Goal: Contribute content: Add original content to the website for others to see

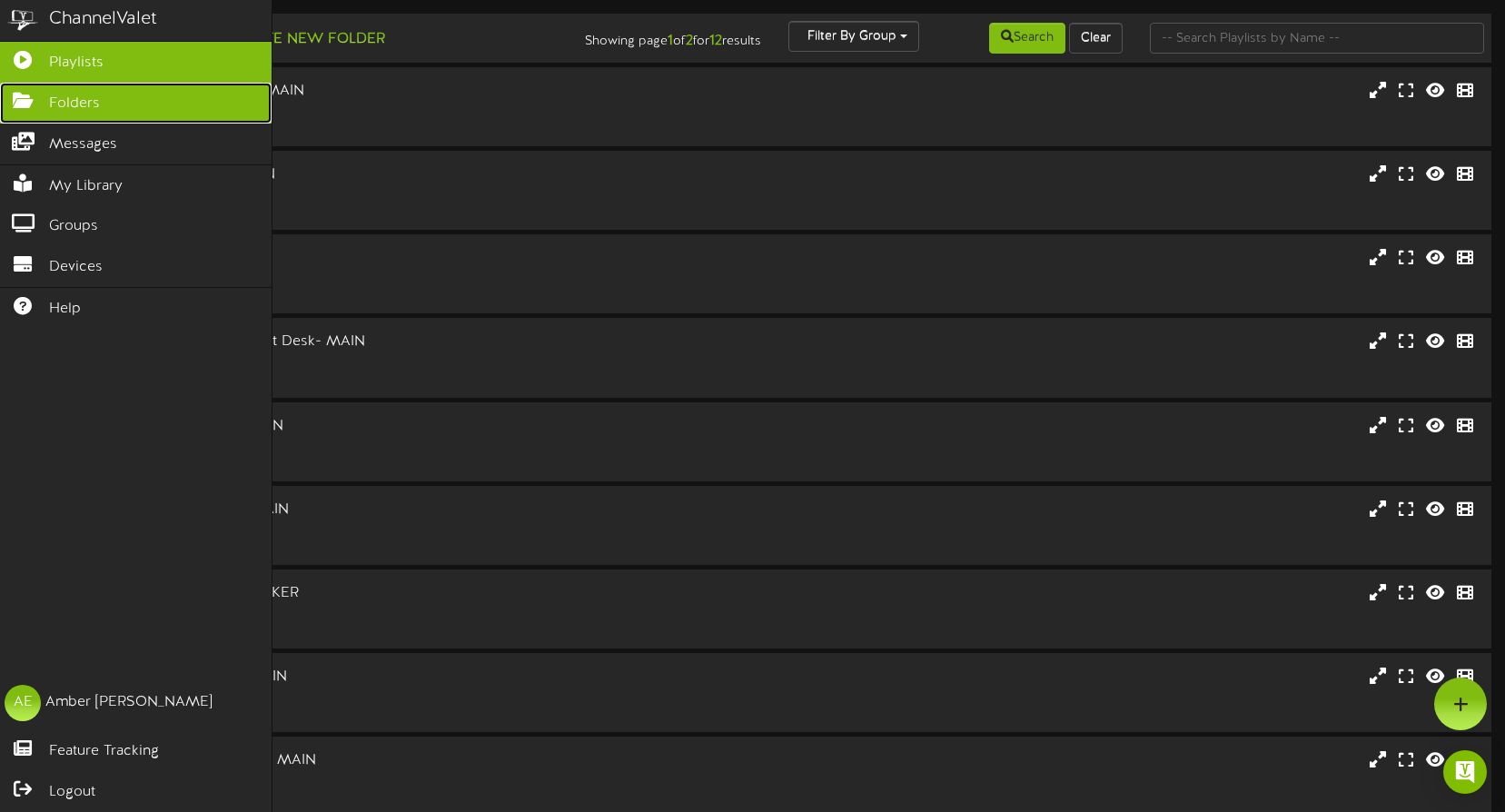
drag, startPoint x: 14, startPoint y: 96, endPoint x: 104, endPoint y: 107, distance: 90.7
click at [14, 96] on icon at bounding box center [22, 99] width 46 height 14
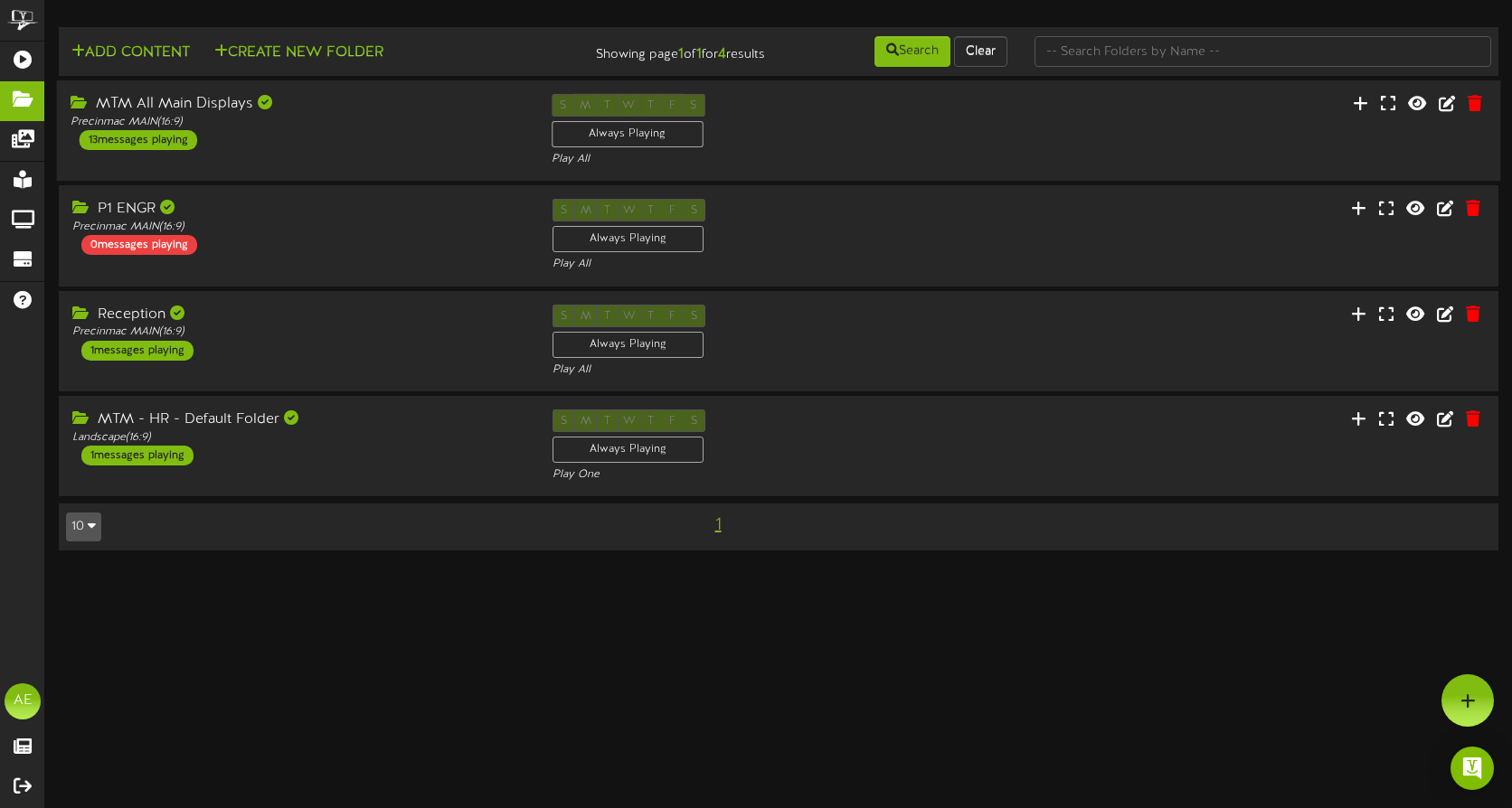
click at [277, 137] on div "MTM All Main Displays Precinmac MAIN ( 16:9 ) 13 messages playing" at bounding box center [297, 122] width 481 height 56
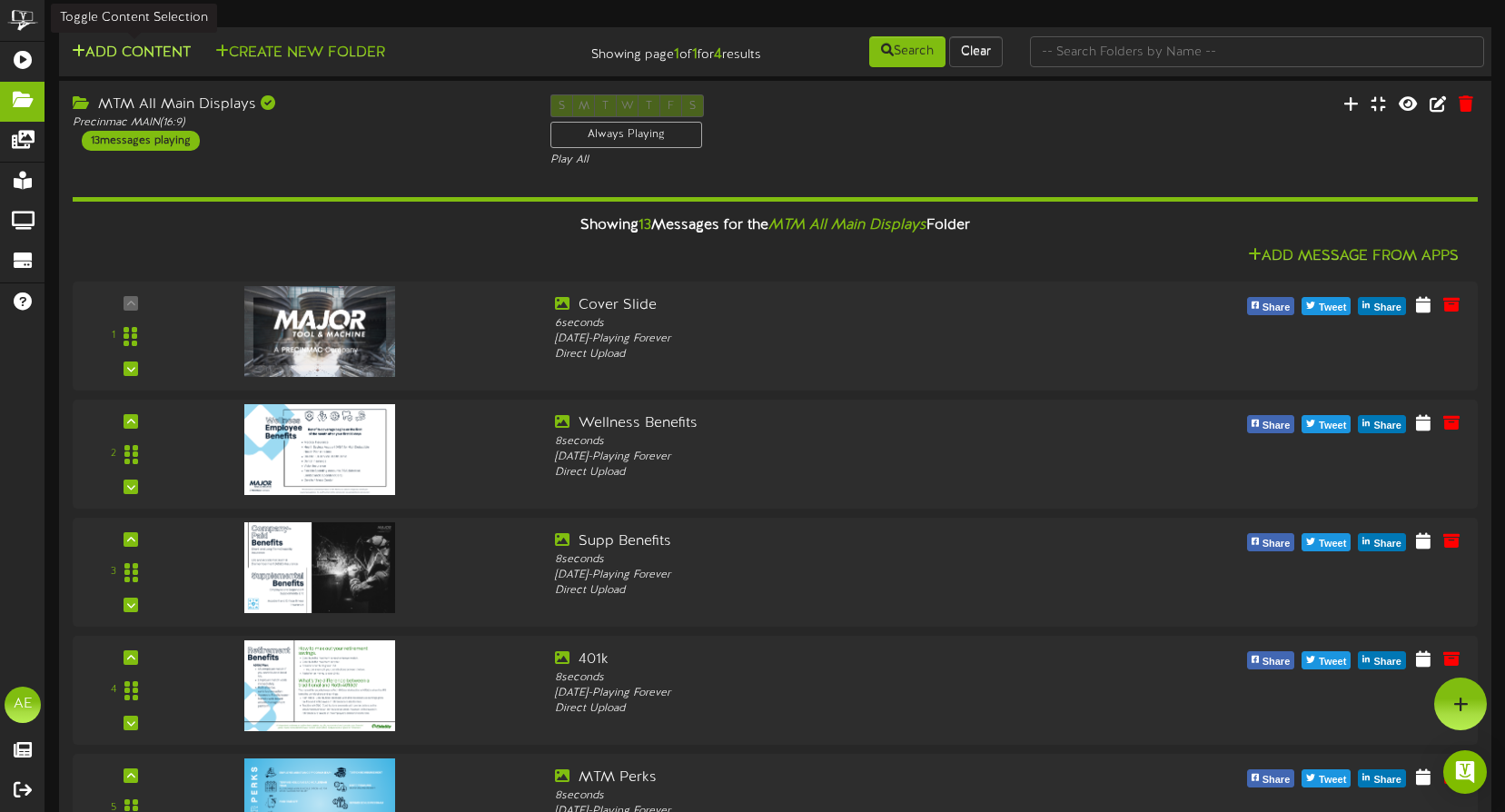
click at [125, 49] on button "Add Content" at bounding box center [131, 53] width 130 height 22
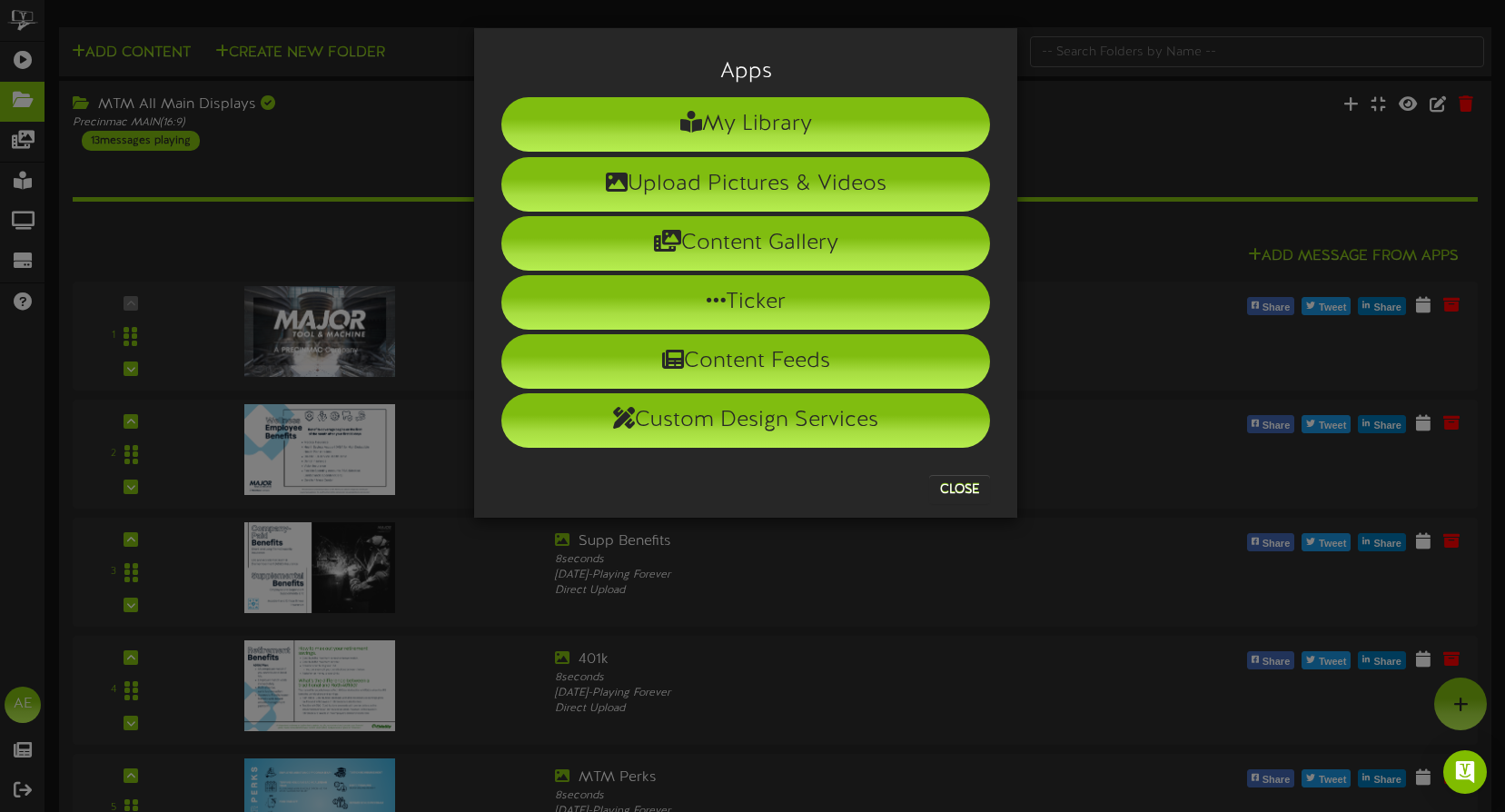
click at [1092, 125] on div "Apps My Library Upload Pictures & Videos Content Gallery Ticker Content Feeds" at bounding box center [752, 406] width 1505 height 812
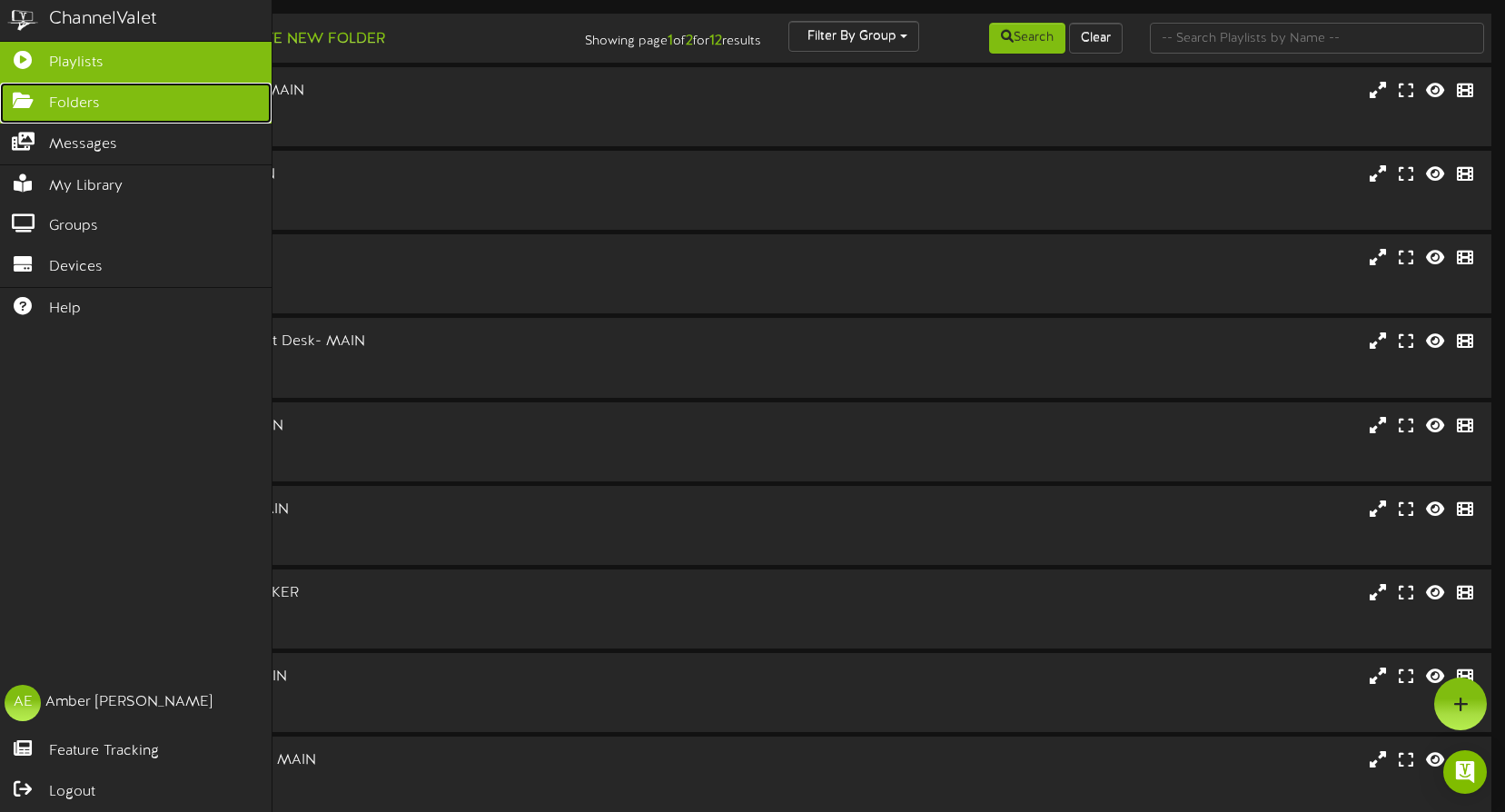
click at [31, 96] on icon at bounding box center [22, 99] width 46 height 14
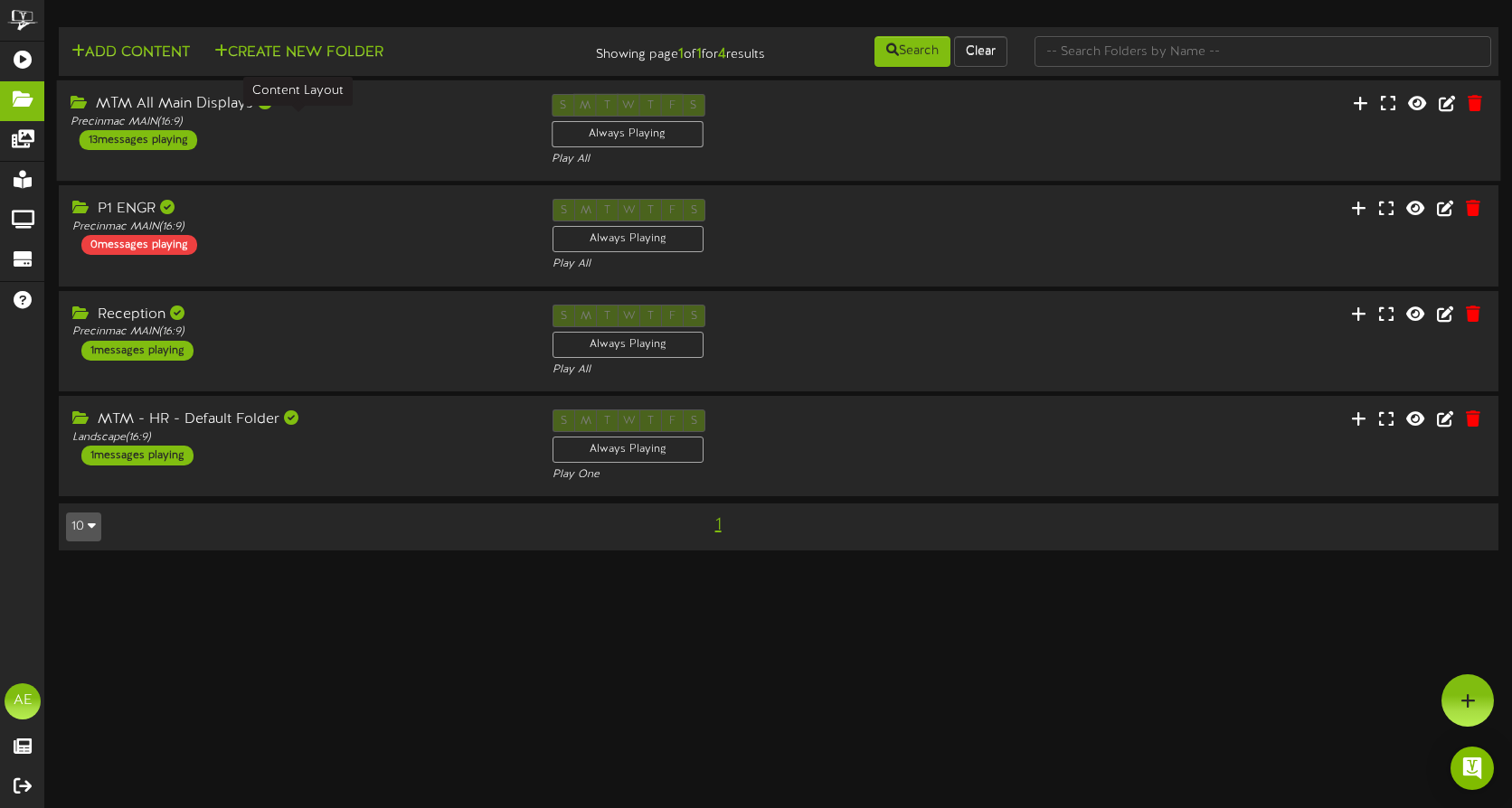
click at [332, 128] on div "Precinmac MAIN ( 16:9 )" at bounding box center [297, 122] width 454 height 16
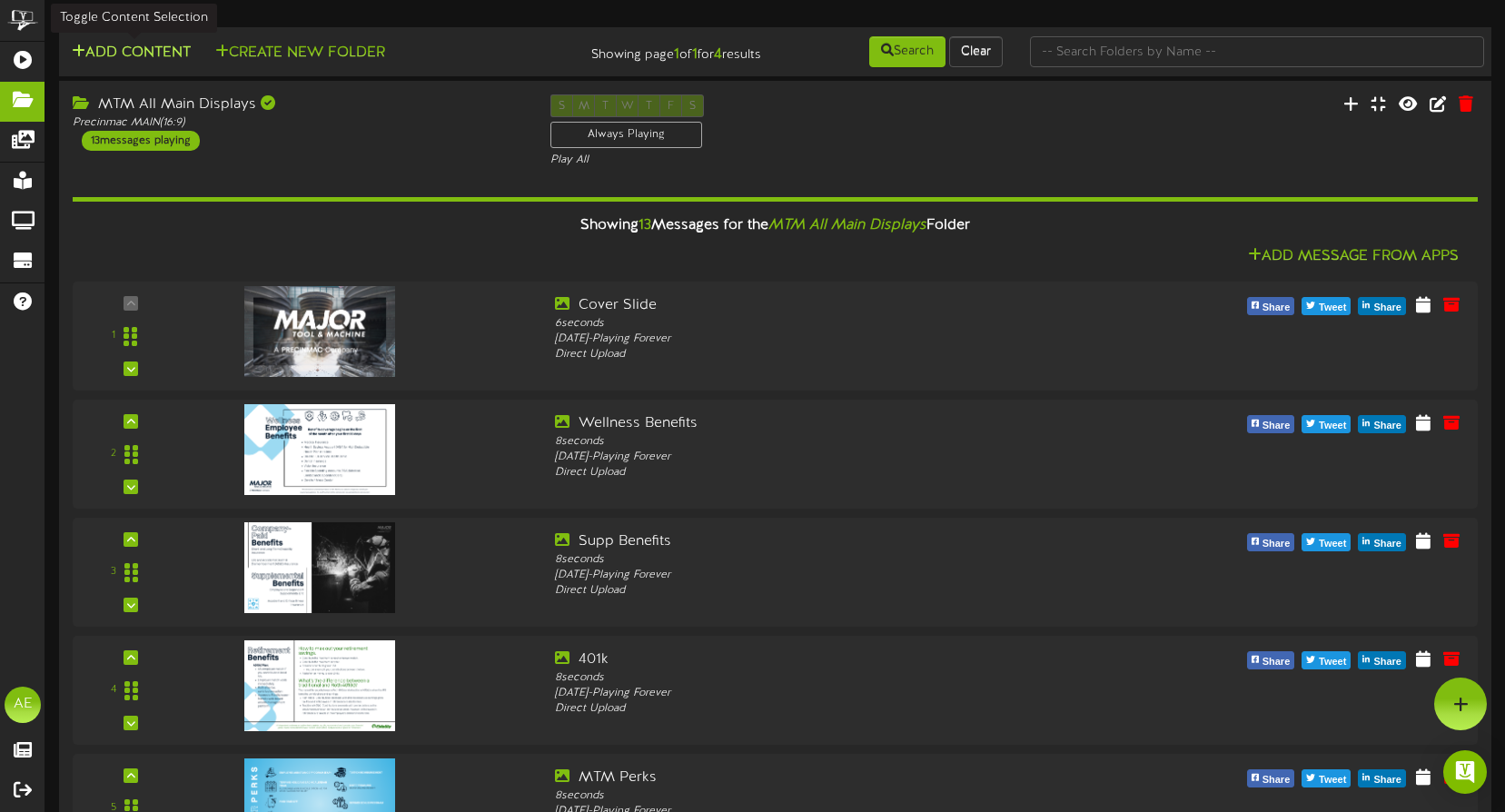
click at [133, 52] on button "Add Content" at bounding box center [131, 53] width 130 height 22
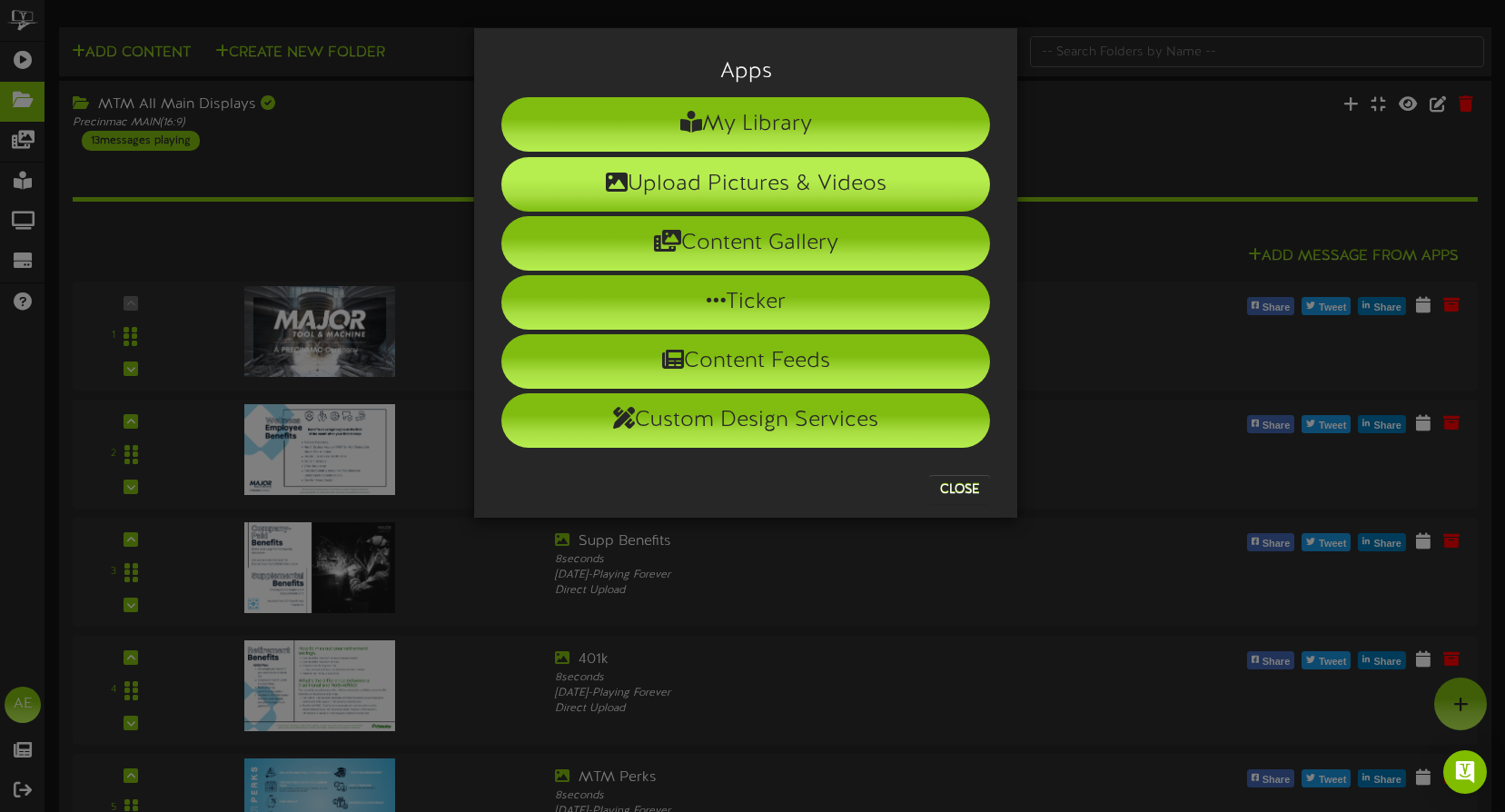
click at [697, 186] on li "Upload Pictures & Videos" at bounding box center [746, 184] width 489 height 55
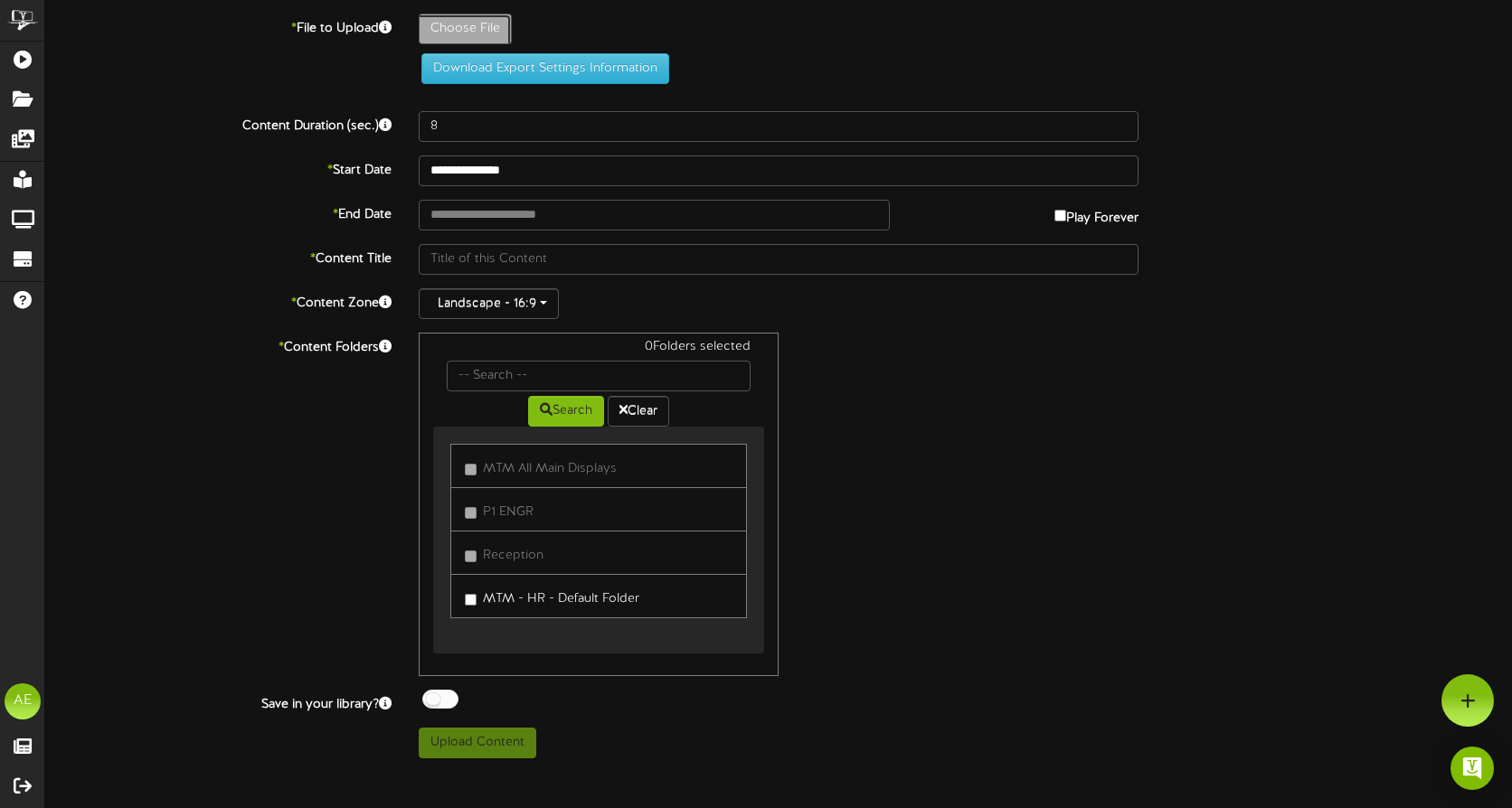
type input "**********"
type input "CornholeRevel3"
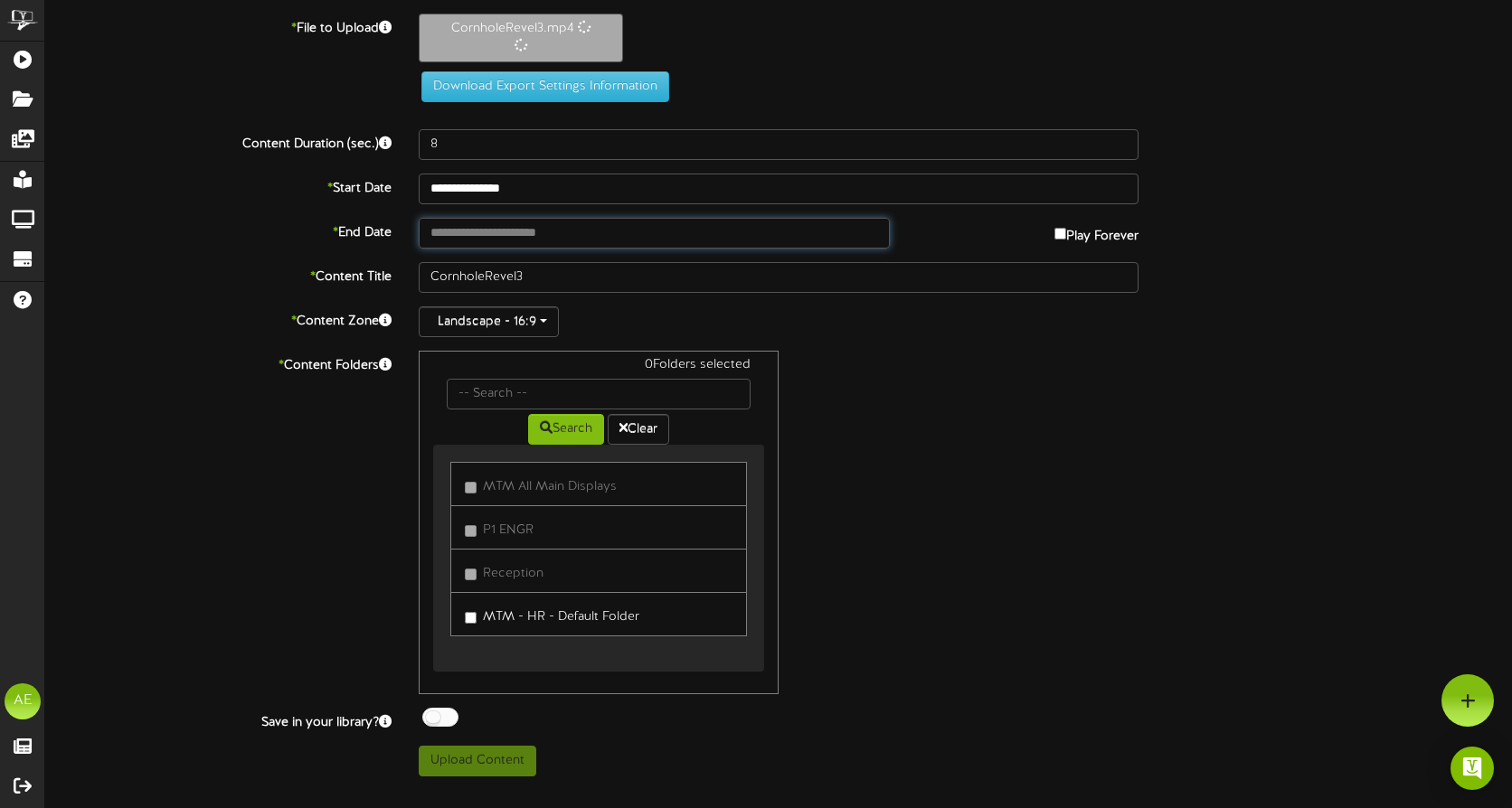
click at [508, 232] on input "text" at bounding box center [654, 233] width 471 height 31
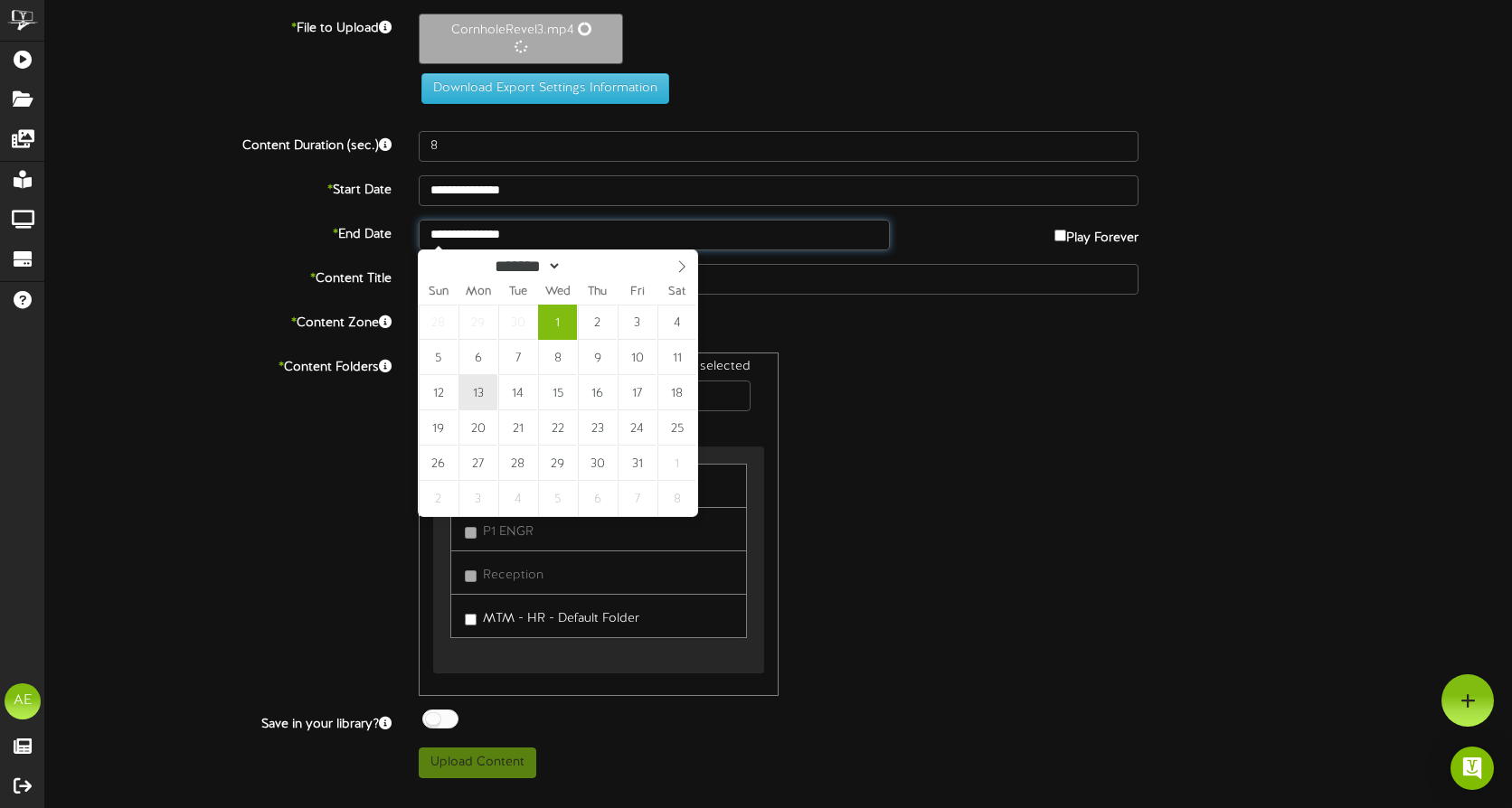
type input "**********"
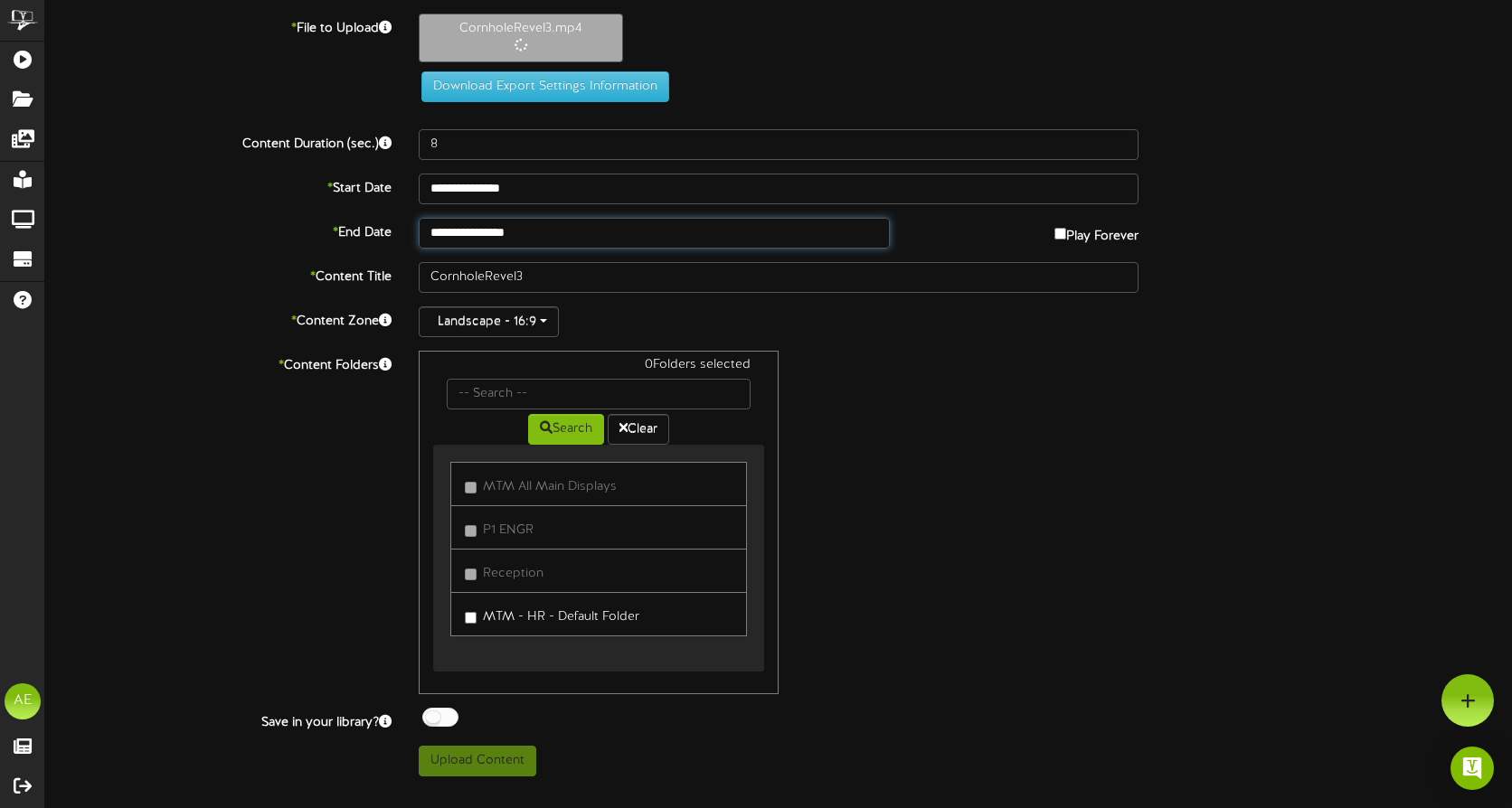
type input "22"
click at [550, 325] on button "Landscape - 16:9" at bounding box center [489, 321] width 140 height 31
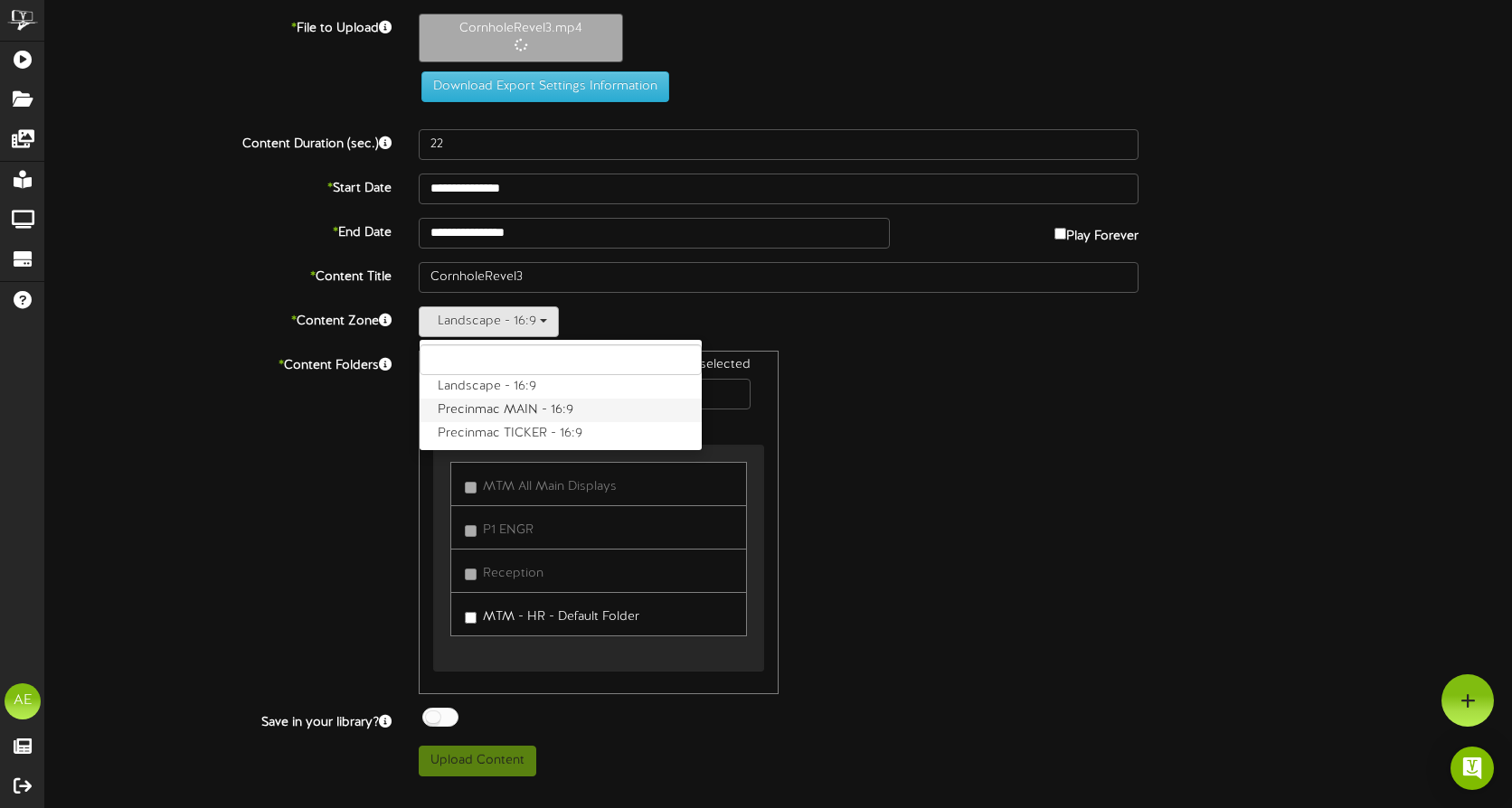
click at [541, 408] on label "Precinmac MAIN - 16:9" at bounding box center [561, 410] width 282 height 23
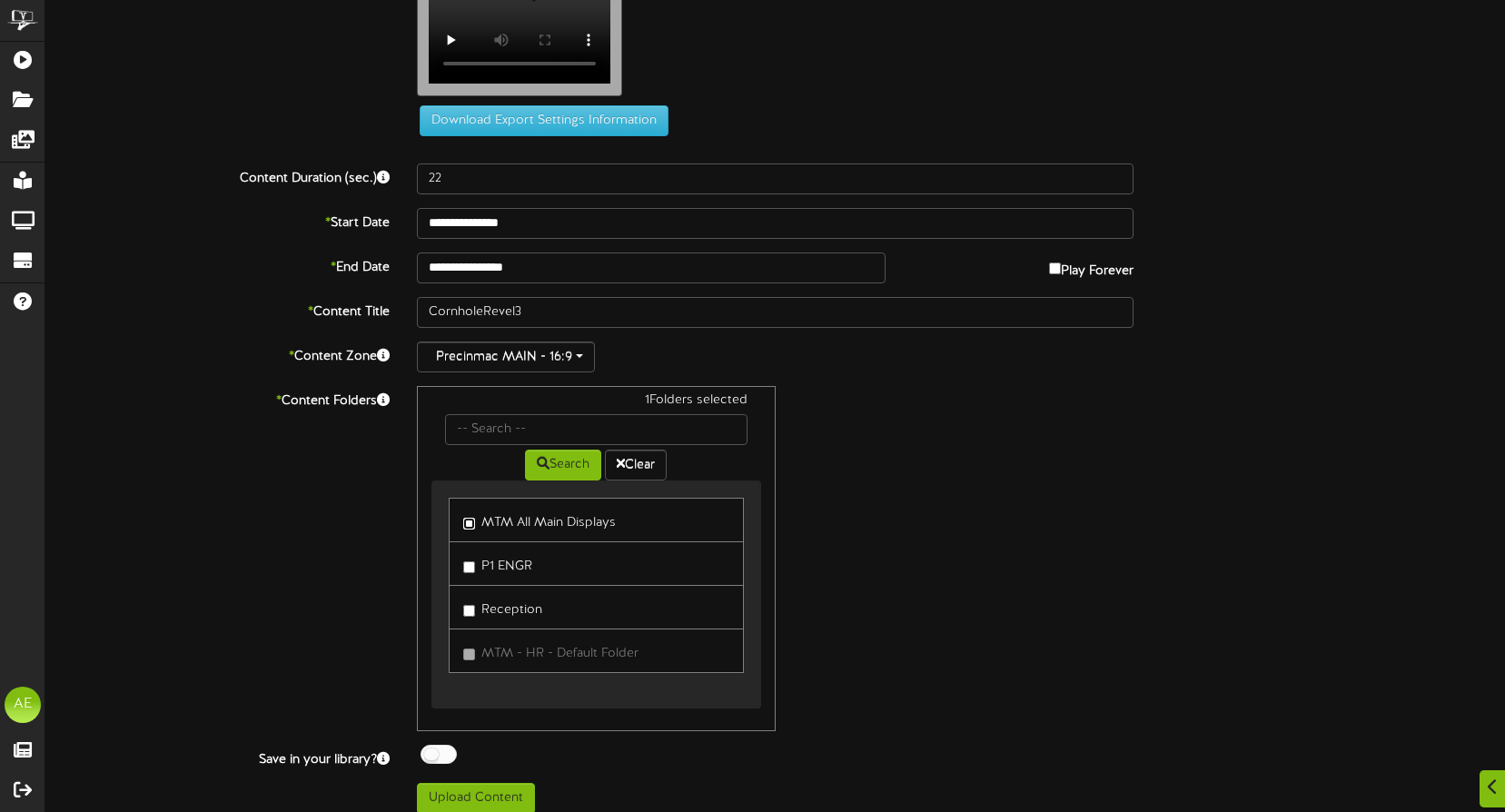
scroll to position [71, 0]
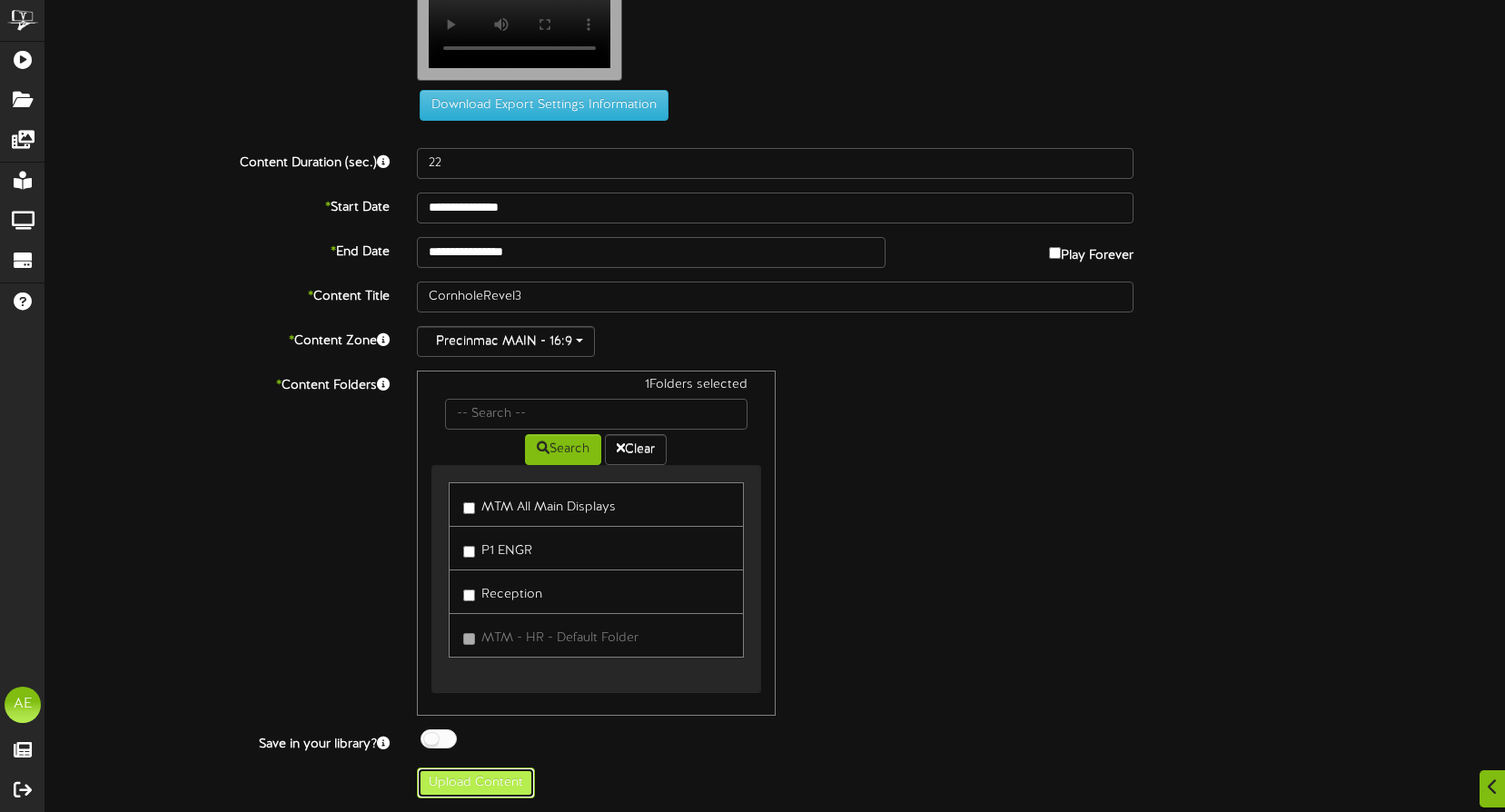
click at [452, 781] on button "Upload Content" at bounding box center [475, 783] width 118 height 31
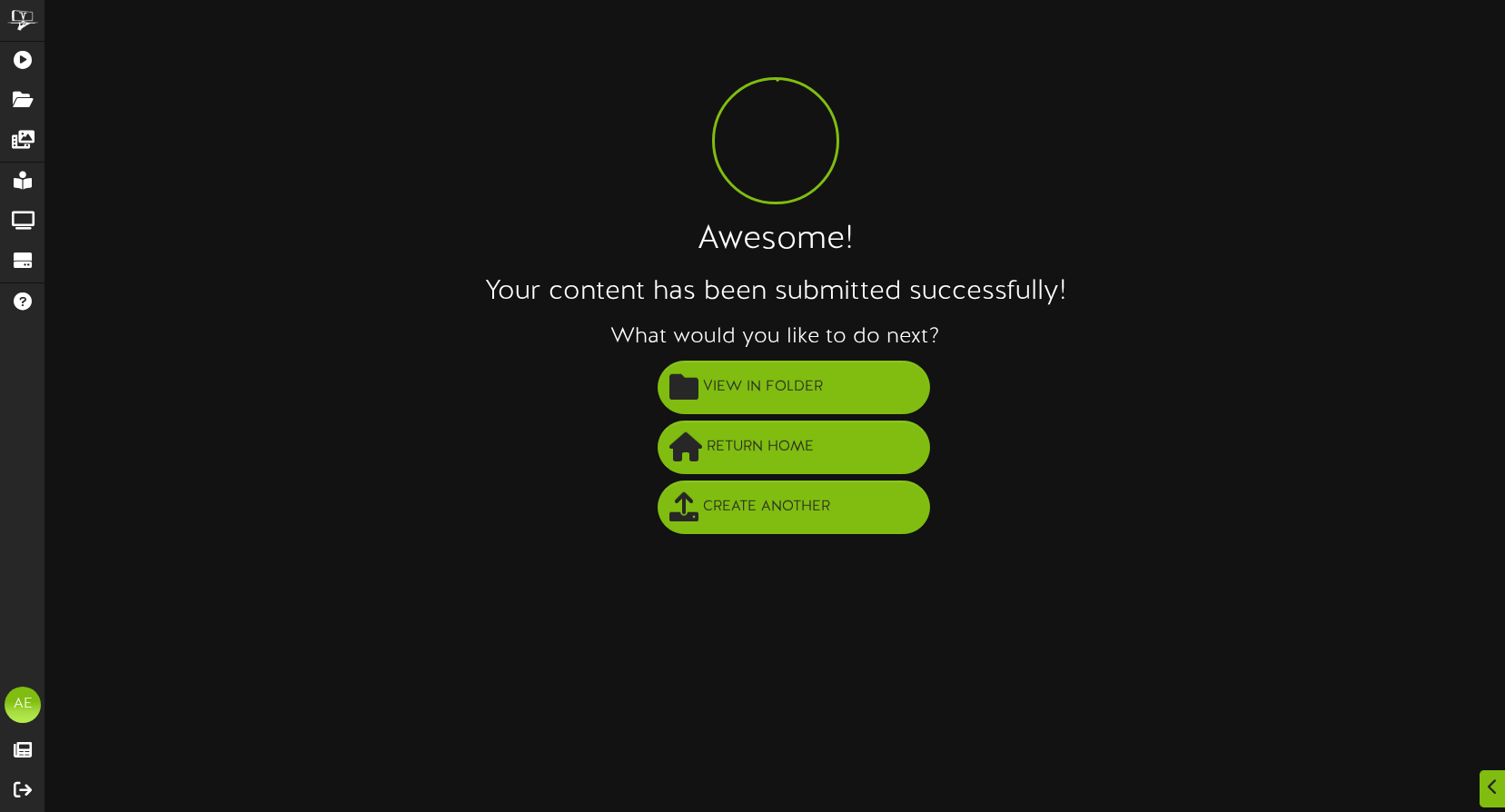
scroll to position [0, 0]
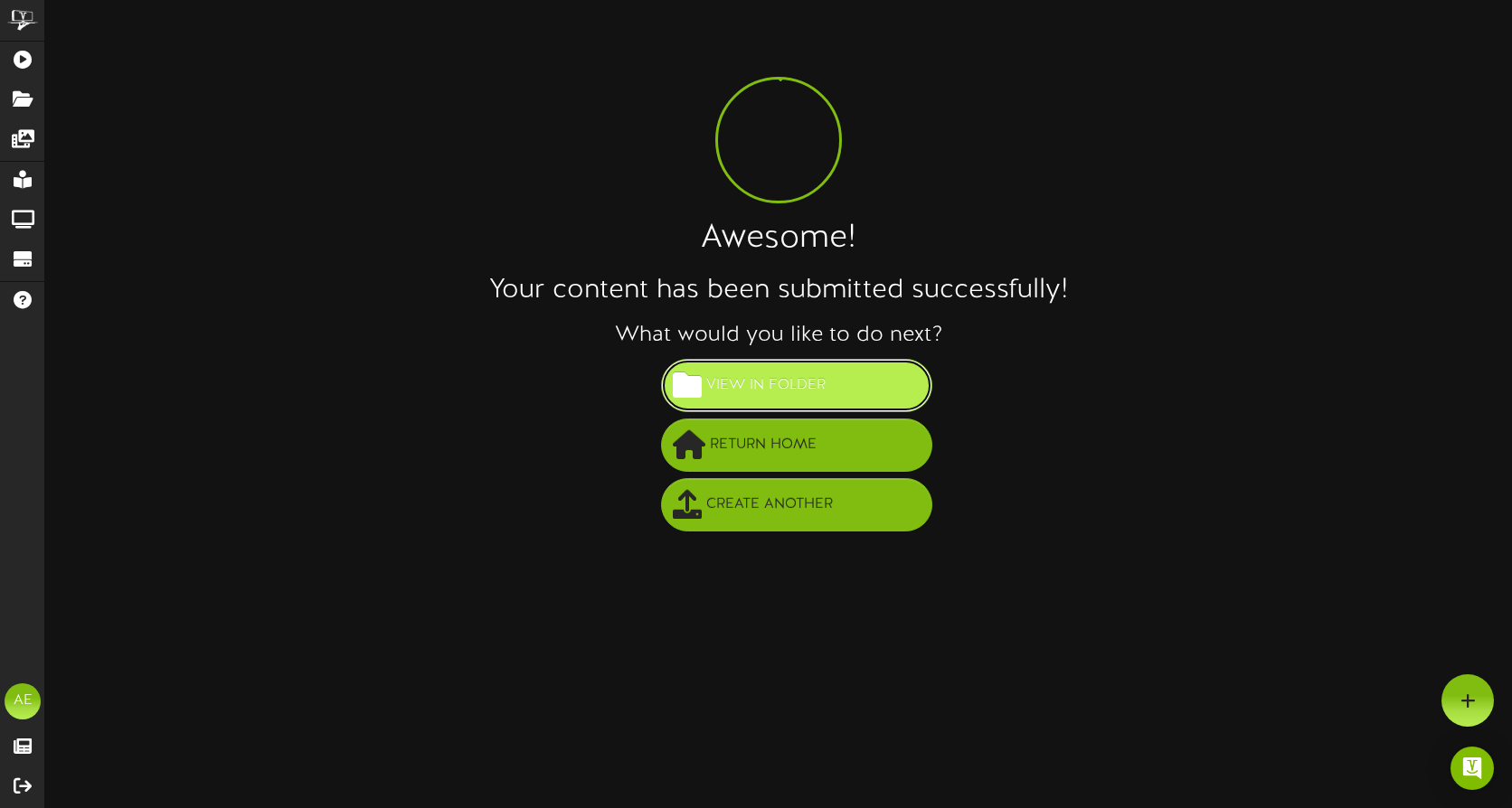
click at [808, 387] on span "View in Folder" at bounding box center [766, 386] width 128 height 30
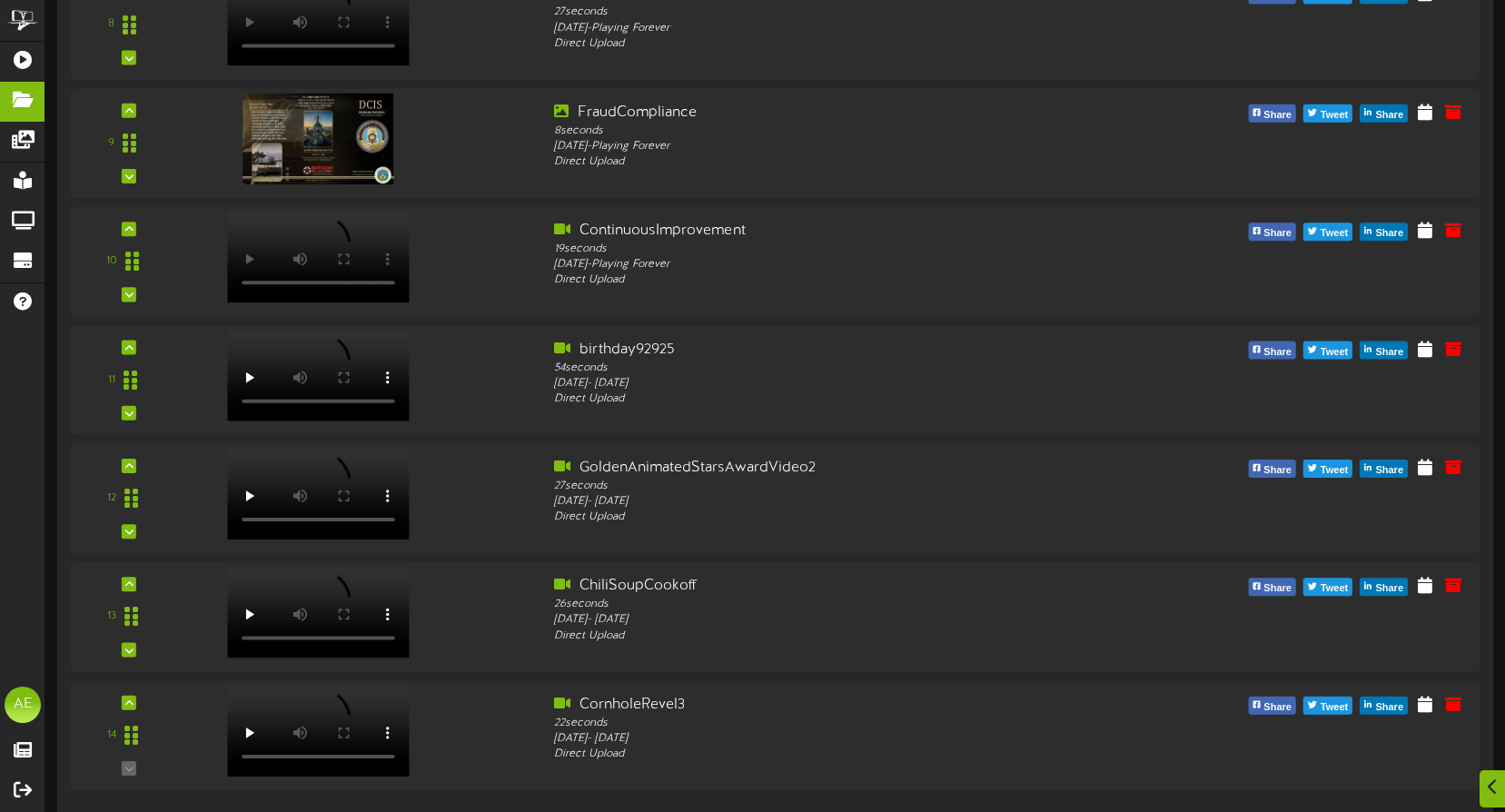
scroll to position [1141, 0]
